Goal: Obtain resource: Download file/media

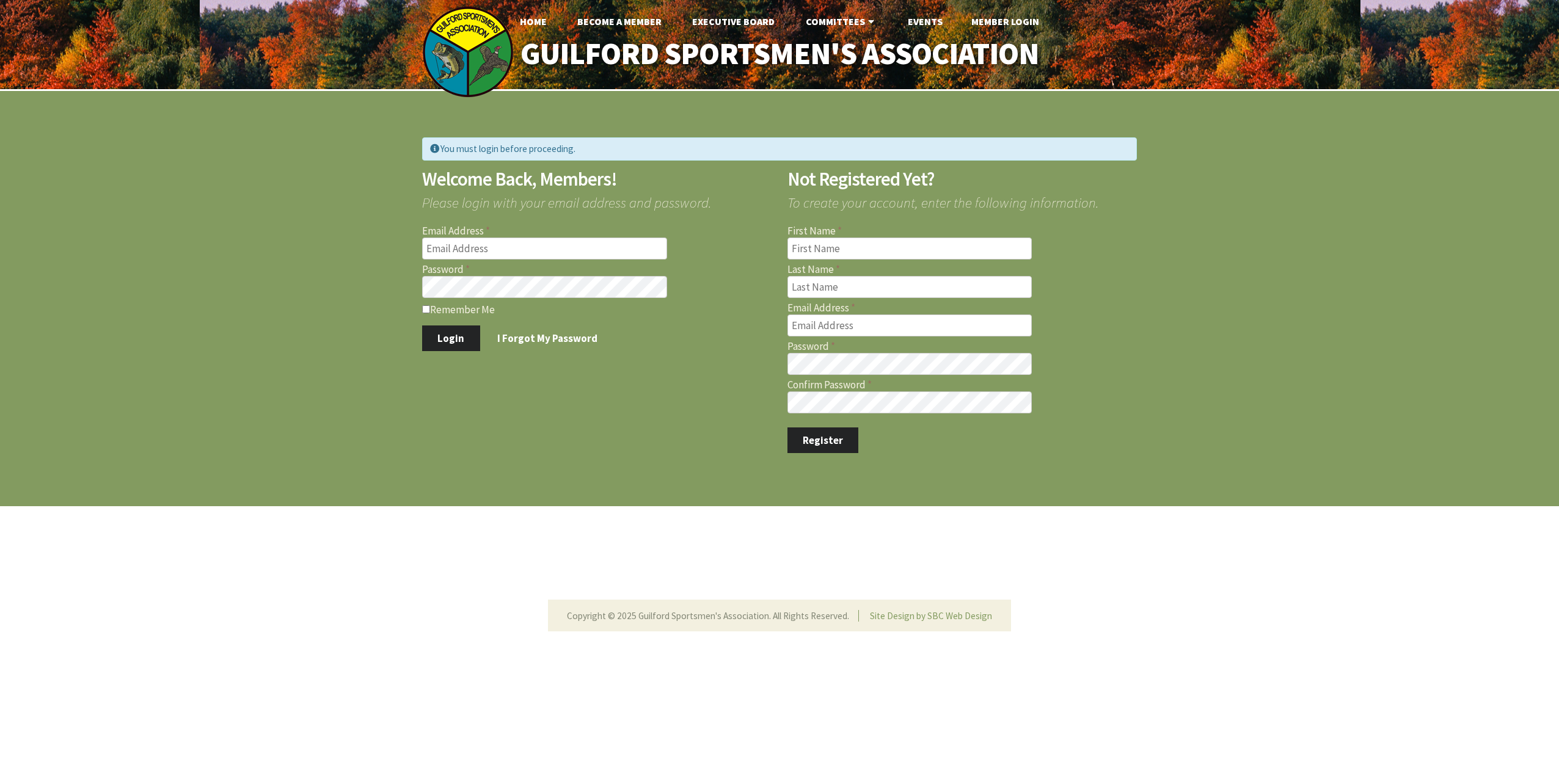
click at [466, 252] on input "Email Address" at bounding box center [544, 249] width 245 height 22
type input "[EMAIL_ADDRESS][DOMAIN_NAME]"
click at [422, 326] on button "Login" at bounding box center [451, 338] width 58 height 26
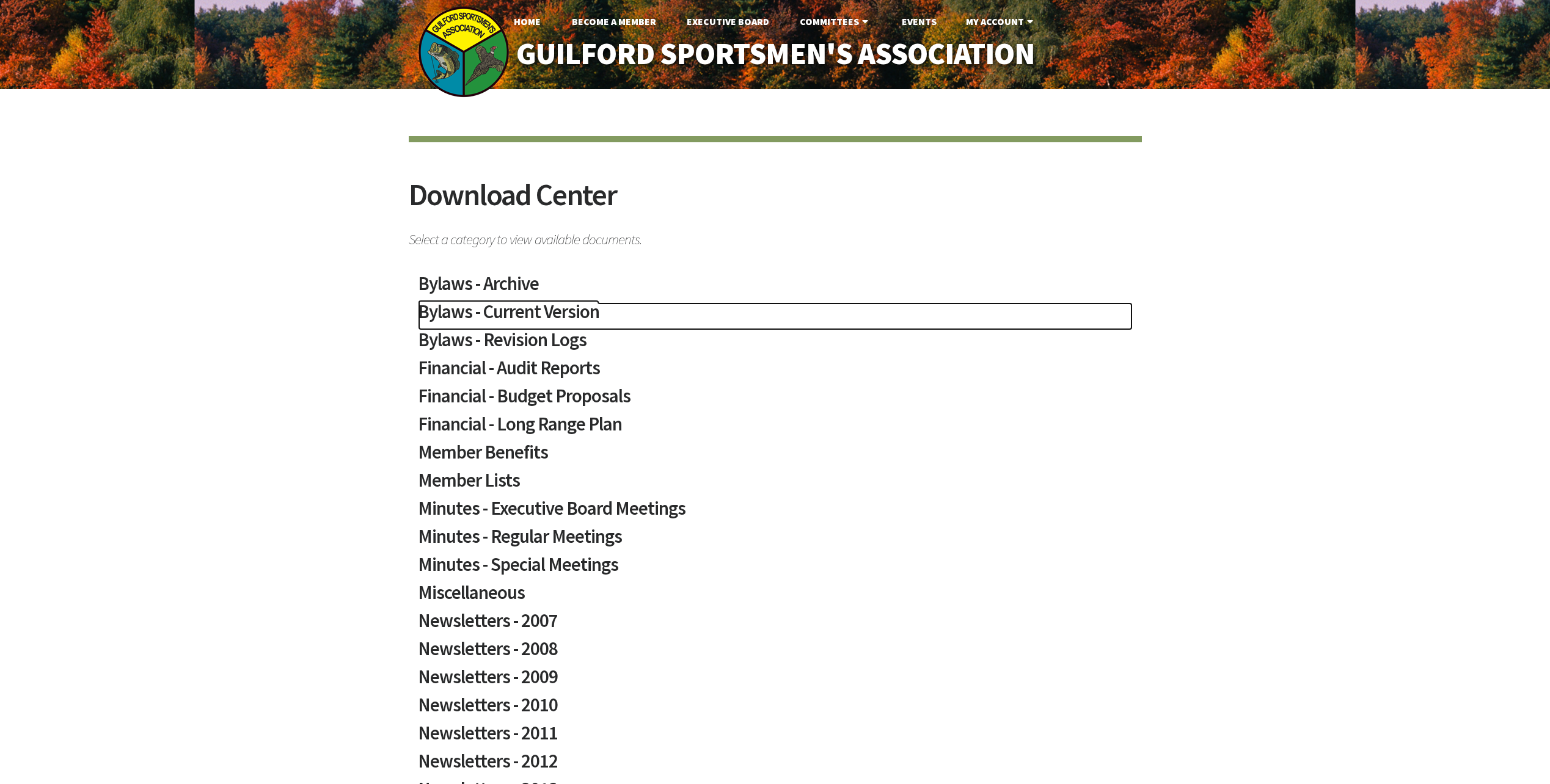
click at [488, 310] on h2 "Bylaws - Current Version" at bounding box center [775, 316] width 714 height 29
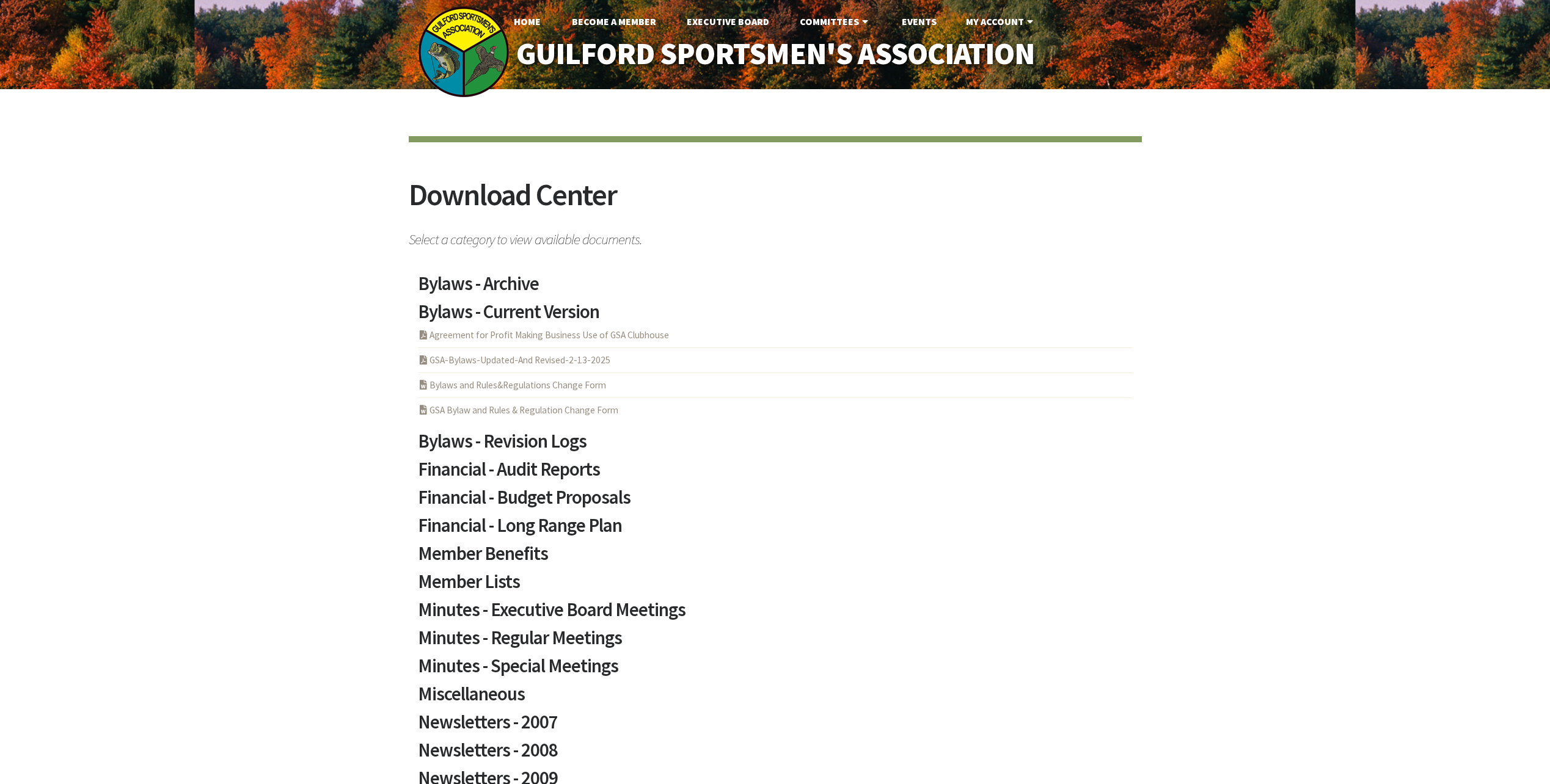
drag, startPoint x: 374, startPoint y: 302, endPoint x: 726, endPoint y: 342, distance: 354.3
drag, startPoint x: 726, startPoint y: 342, endPoint x: 608, endPoint y: 312, distance: 121.8
click at [608, 312] on div "Bylaws - Archive PDF Acrobat Document GSA-Bylaws-Updated-And Revised-1-5-2025 P…" at bounding box center [768, 738] width 730 height 959
copy h2 "Bylaws - Current Version"
drag, startPoint x: 466, startPoint y: 359, endPoint x: 633, endPoint y: 363, distance: 167.0
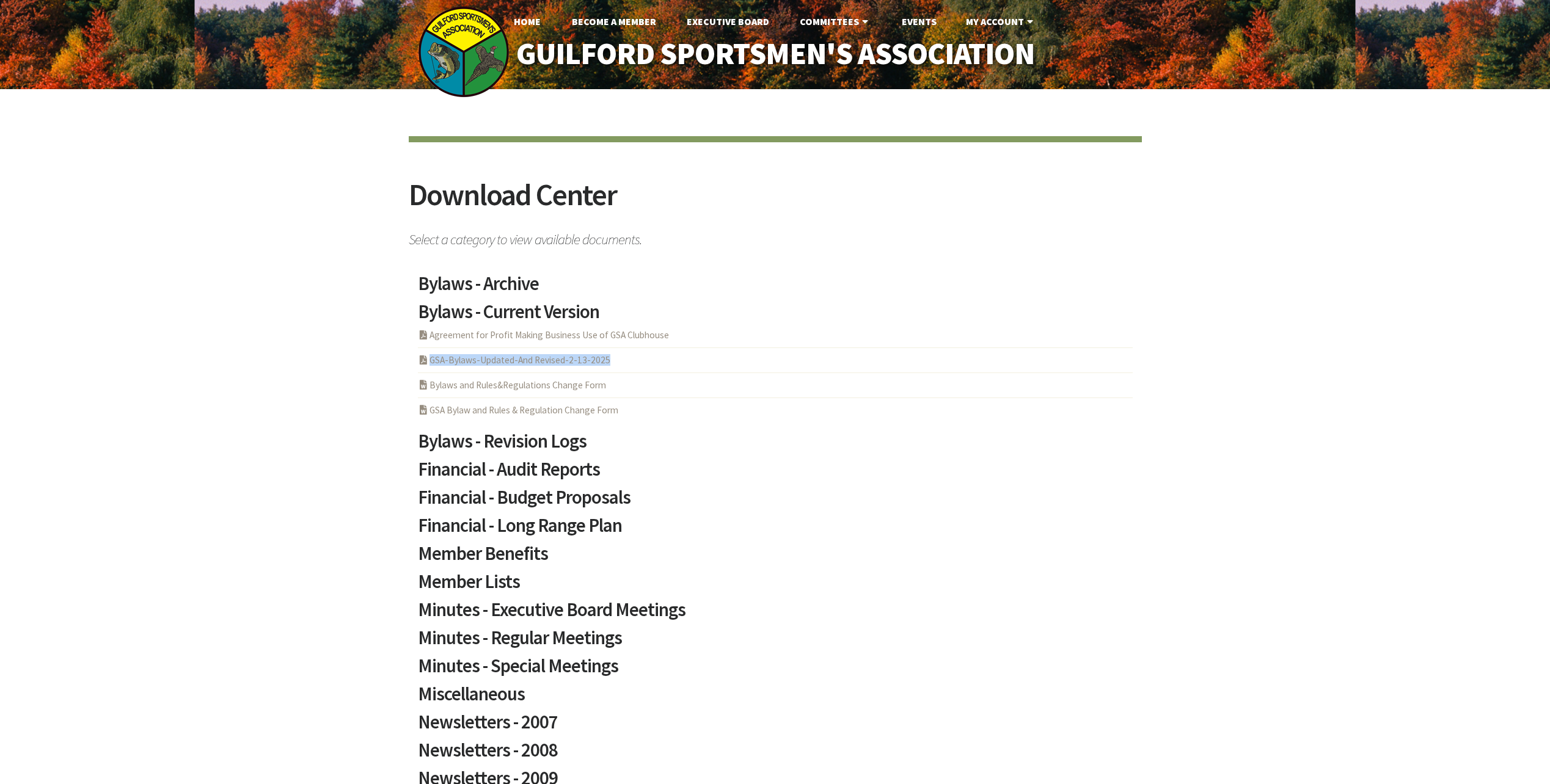
click at [633, 363] on div "Download Center Select a category to view available documents. Bylaws - Archive…" at bounding box center [775, 757] width 1550 height 1336
copy link "PDF Acrobat Document GSA-Bylaws-Updated-And Revised-2-13-2025"
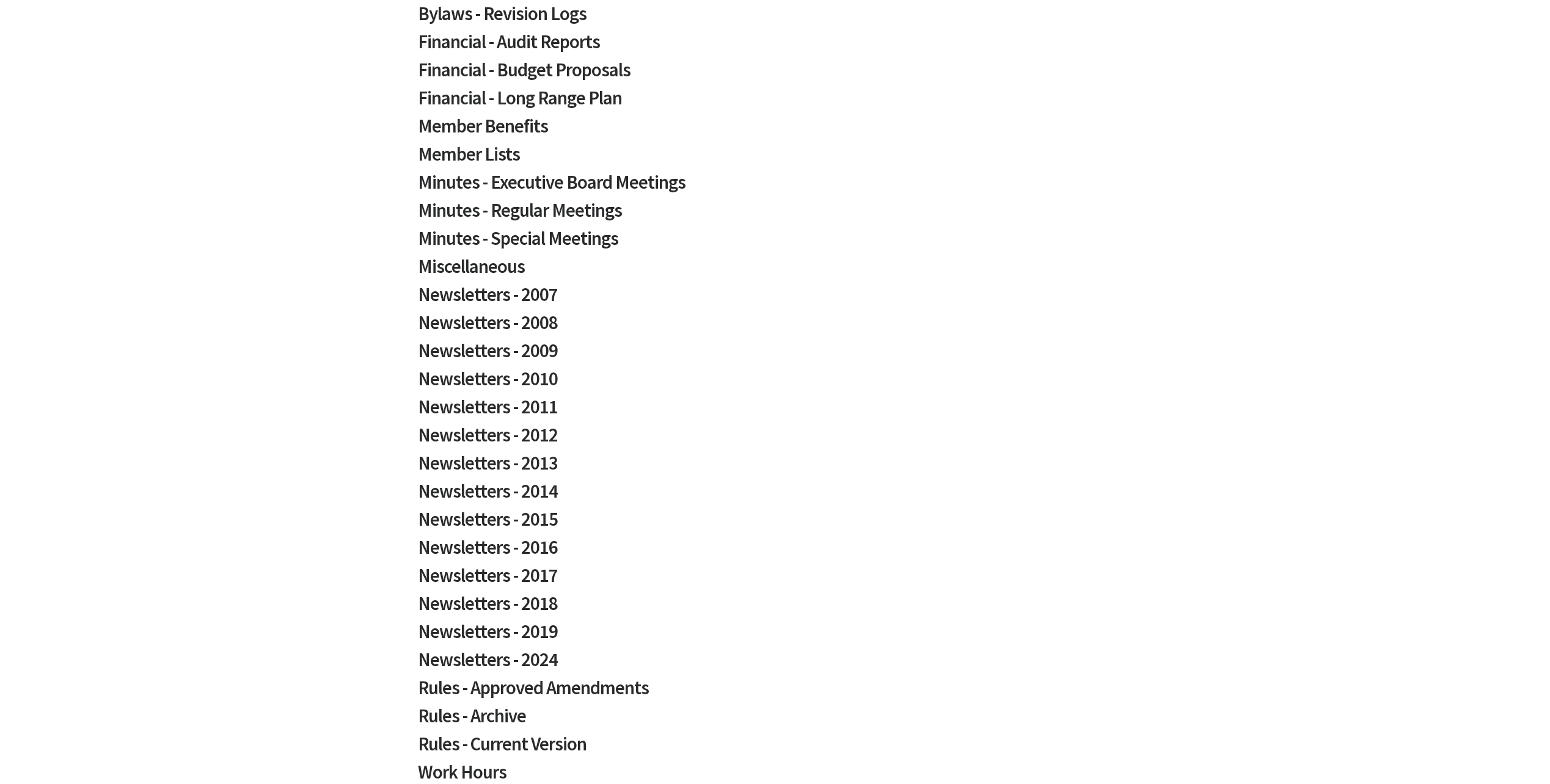
scroll to position [640, 0]
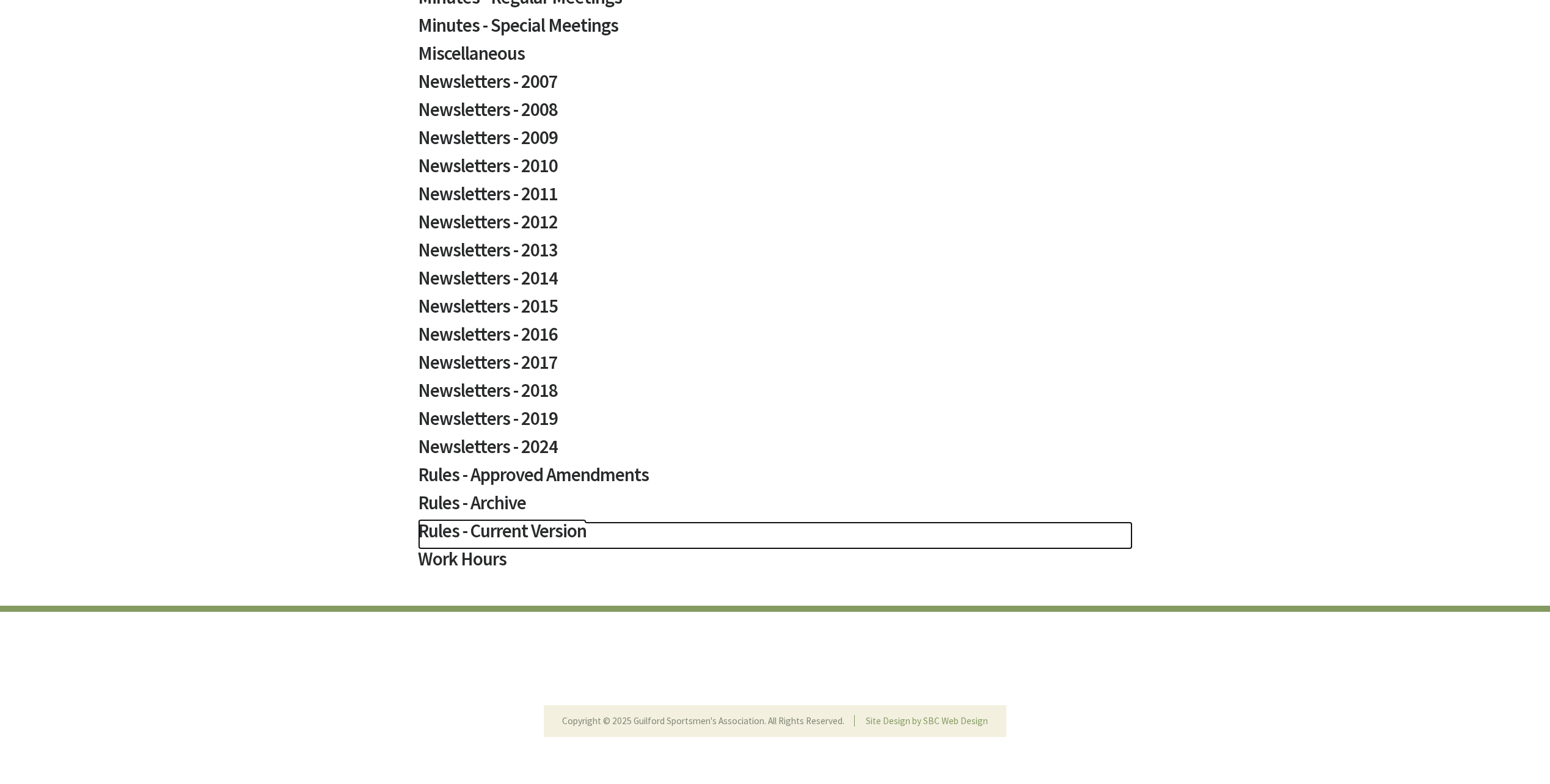
click at [441, 534] on h2 "Rules - Current Version" at bounding box center [775, 535] width 714 height 29
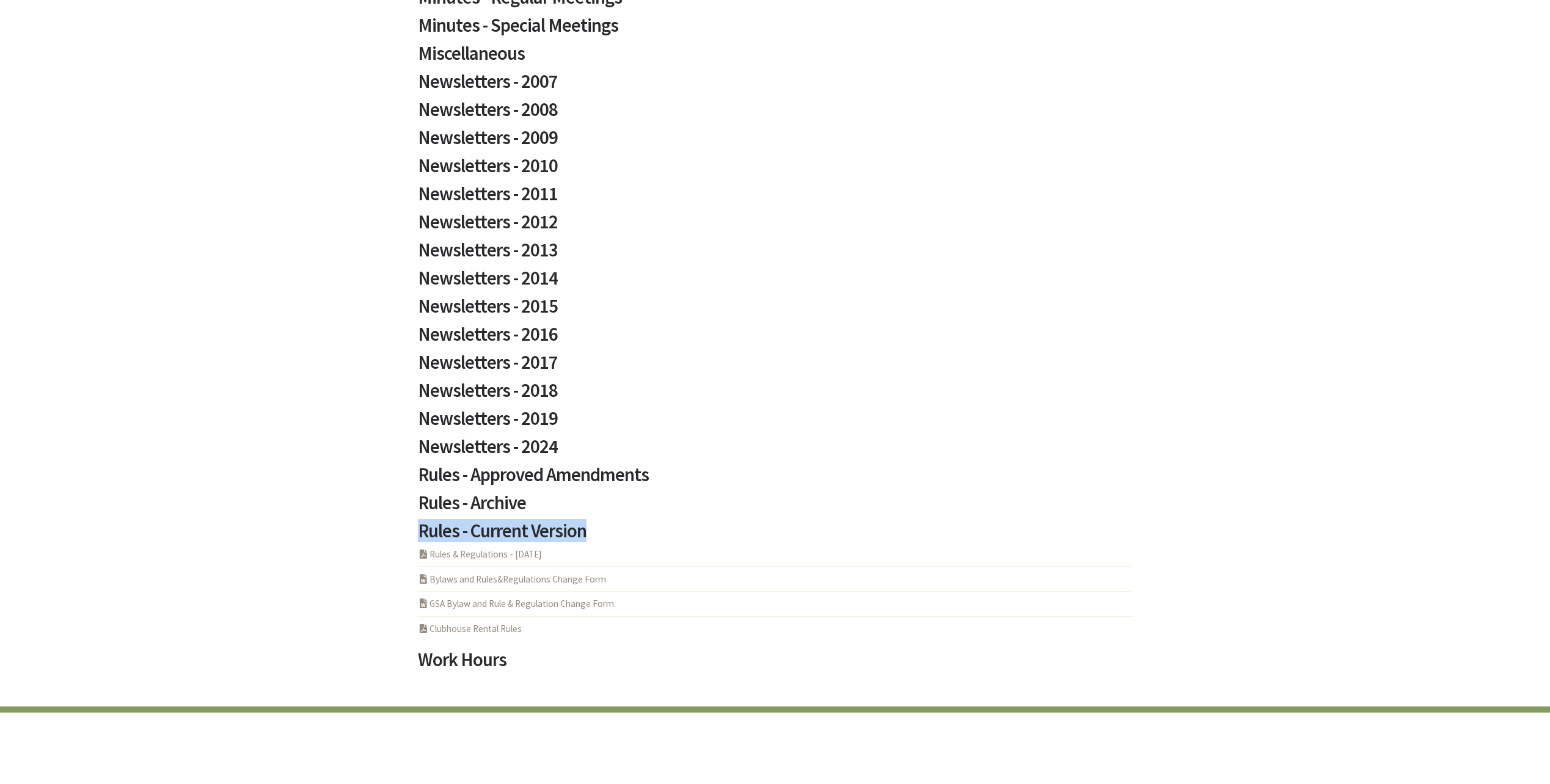
drag, startPoint x: 408, startPoint y: 535, endPoint x: 589, endPoint y: 537, distance: 181.0
click at [589, 537] on div "Bylaws - Archive PDF Acrobat Document GSA-Bylaws-Updated-And Revised-1-5-2025 P…" at bounding box center [768, 149] width 730 height 1060
copy h2 "Rules - Current Version"
drag, startPoint x: 616, startPoint y: 555, endPoint x: 422, endPoint y: 564, distance: 194.2
click at [422, 564] on li "PDF Acrobat Document Rules & Regulations - [DATE]" at bounding box center [775, 558] width 714 height 17
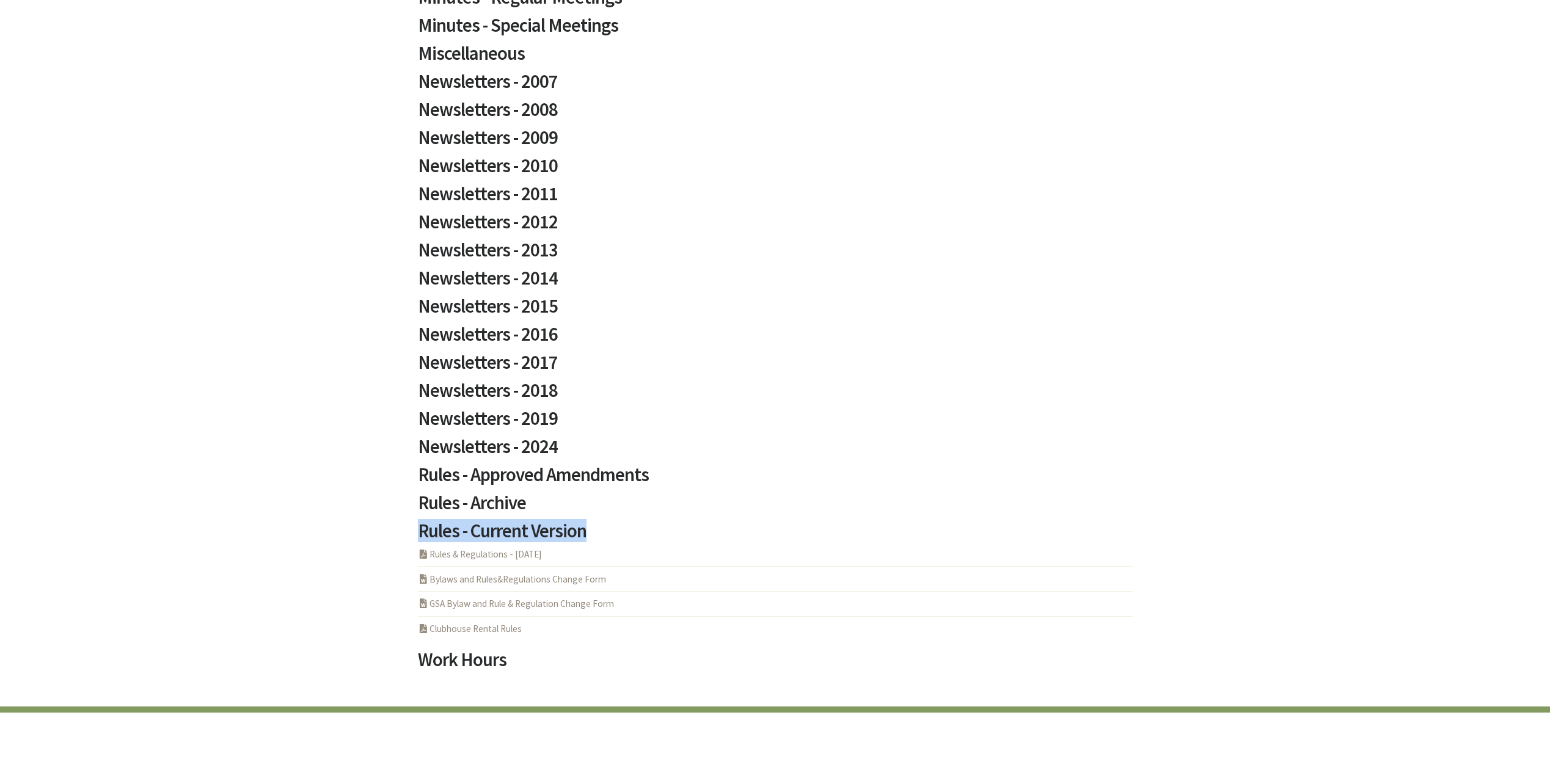
copy link "PDF Acrobat Document Rules & Regulations - [DATE]"
